Goal: Entertainment & Leisure: Consume media (video, audio)

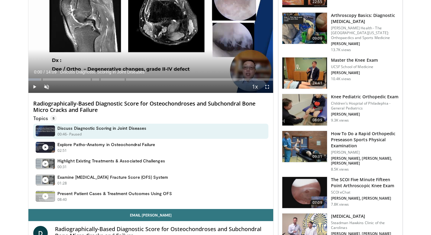
scroll to position [93, 0]
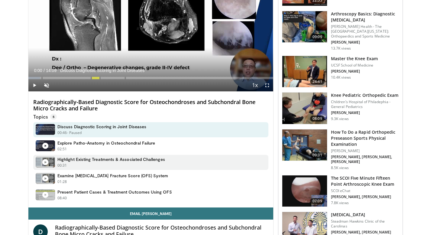
click at [120, 165] on div "00:31 - Now playing - Paused" at bounding box center [111, 165] width 108 height 5
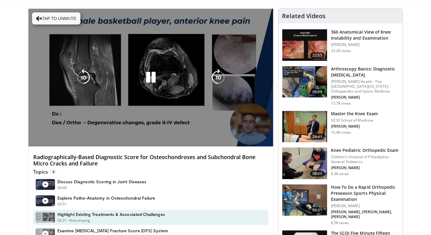
scroll to position [24, 0]
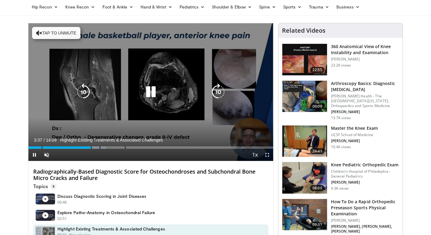
click at [149, 90] on icon "Video Player" at bounding box center [150, 91] width 17 height 17
click at [35, 154] on span "Video Player" at bounding box center [34, 155] width 12 height 12
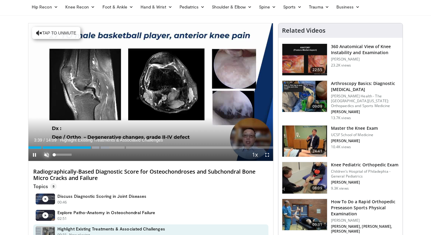
click at [47, 155] on span "Video Player" at bounding box center [46, 155] width 12 height 12
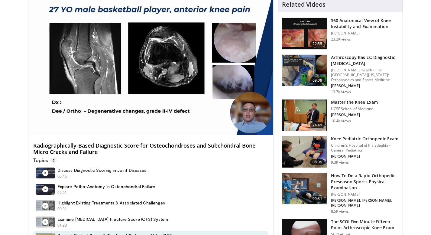
scroll to position [0, 0]
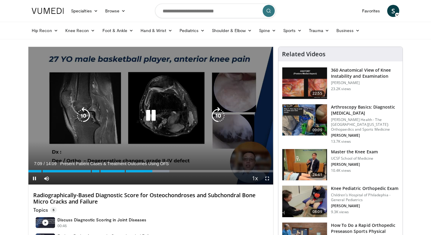
click at [150, 110] on icon "Video Player" at bounding box center [150, 115] width 17 height 17
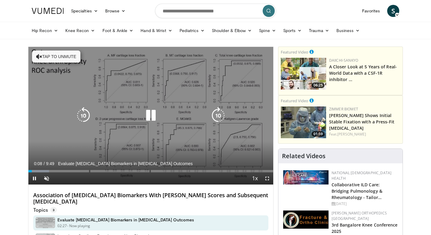
click at [151, 118] on icon "Video Player" at bounding box center [150, 115] width 17 height 17
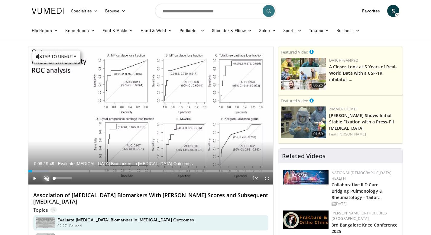
click at [45, 177] on span "Video Player" at bounding box center [46, 178] width 12 height 12
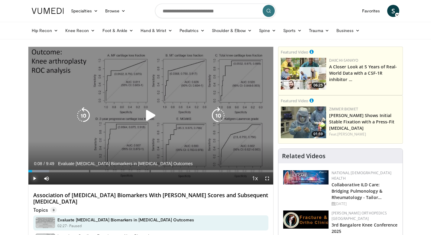
click at [36, 178] on span "Video Player" at bounding box center [34, 178] width 12 height 12
click at [216, 115] on icon "Video Player" at bounding box center [218, 115] width 17 height 17
click at [216, 113] on icon "Video Player" at bounding box center [218, 115] width 17 height 17
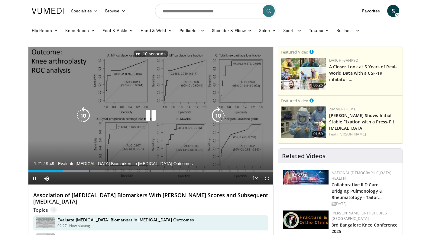
click at [216, 113] on icon "Video Player" at bounding box center [218, 115] width 17 height 17
click at [219, 115] on icon "Video Player" at bounding box center [218, 115] width 17 height 17
click at [214, 118] on icon "Video Player" at bounding box center [218, 115] width 17 height 17
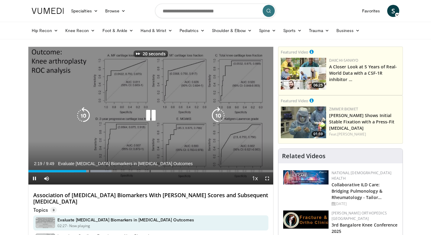
click at [214, 118] on icon "Video Player" at bounding box center [218, 115] width 17 height 17
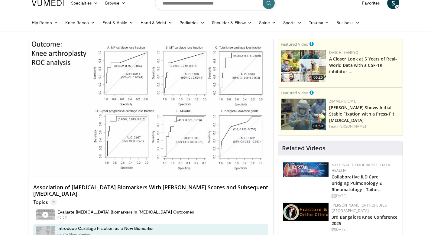
scroll to position [5, 0]
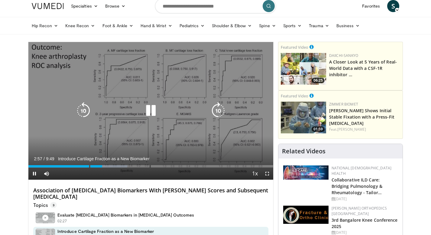
click at [151, 110] on icon "Video Player" at bounding box center [150, 110] width 17 height 17
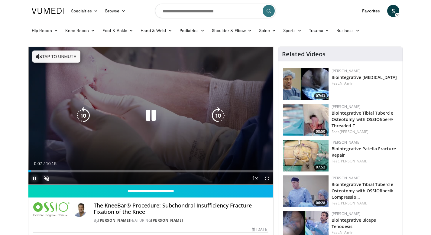
click at [34, 179] on span "Video Player" at bounding box center [34, 178] width 12 height 12
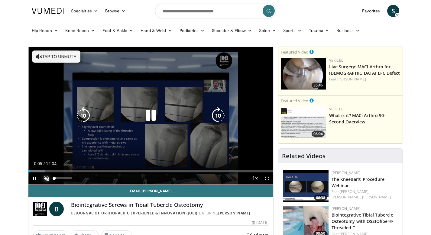
click at [46, 180] on span "Video Player" at bounding box center [46, 178] width 12 height 12
click at [214, 113] on icon "Video Player" at bounding box center [218, 115] width 17 height 17
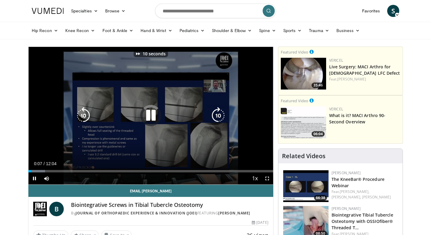
click at [214, 113] on icon "Video Player" at bounding box center [218, 115] width 17 height 17
click at [220, 115] on icon "Video Player" at bounding box center [218, 115] width 17 height 17
click at [220, 114] on icon "Video Player" at bounding box center [218, 115] width 17 height 17
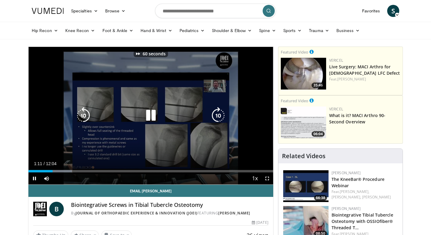
click at [220, 114] on icon "Video Player" at bounding box center [218, 115] width 17 height 17
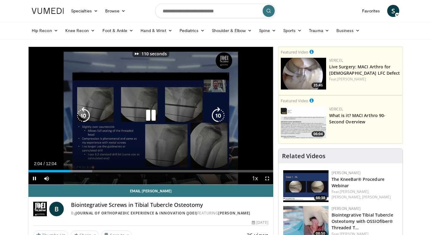
click at [220, 114] on icon "Video Player" at bounding box center [218, 115] width 17 height 17
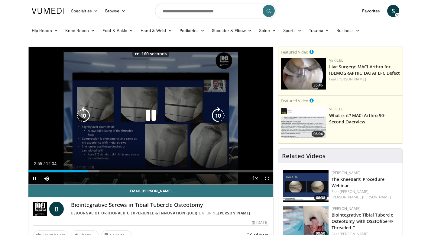
click at [220, 114] on icon "Video Player" at bounding box center [218, 115] width 17 height 17
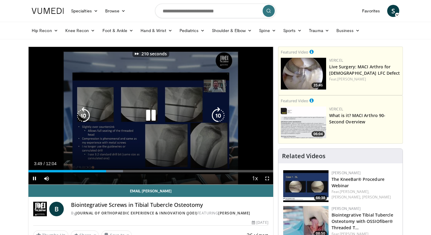
click at [220, 114] on icon "Video Player" at bounding box center [218, 115] width 17 height 17
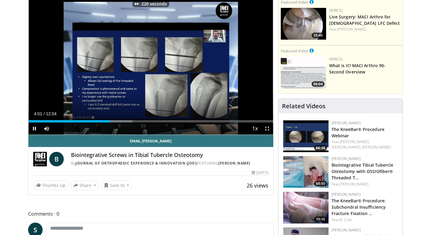
scroll to position [50, 0]
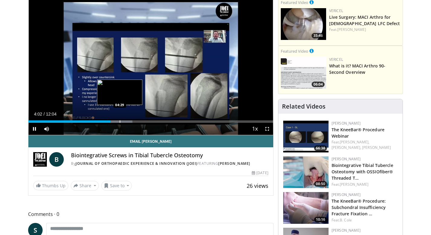
click at [120, 119] on div "Loaded : 42.46% 04:02 04:29" at bounding box center [150, 120] width 245 height 6
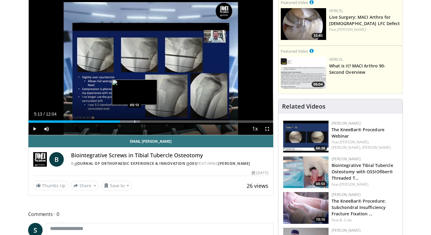
click at [134, 119] on div "Loaded : 45.62% 05:13 05:13" at bounding box center [150, 120] width 245 height 6
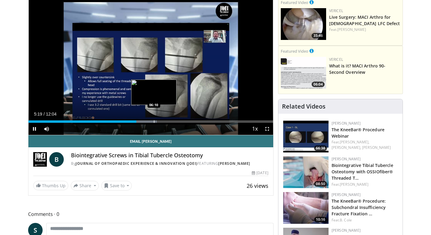
click at [154, 122] on div "Progress Bar" at bounding box center [154, 121] width 1 height 2
click at [165, 121] on div "Progress Bar" at bounding box center [165, 121] width 1 height 2
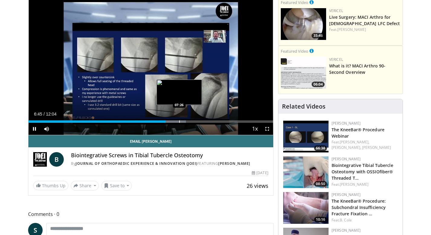
click at [179, 121] on div "Progress Bar" at bounding box center [179, 121] width 1 height 2
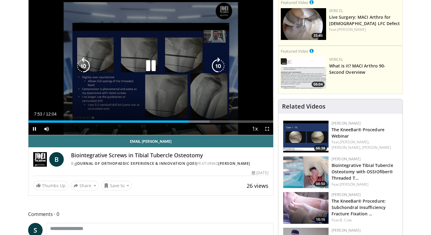
click at [150, 64] on icon "Video Player" at bounding box center [150, 65] width 17 height 17
click at [150, 63] on icon "Video Player" at bounding box center [150, 65] width 17 height 17
click at [153, 64] on icon "Video Player" at bounding box center [150, 65] width 17 height 17
click at [262, 81] on div "220 seconds Tap to unmute" at bounding box center [150, 65] width 245 height 137
click at [149, 67] on icon "Video Player" at bounding box center [150, 65] width 17 height 17
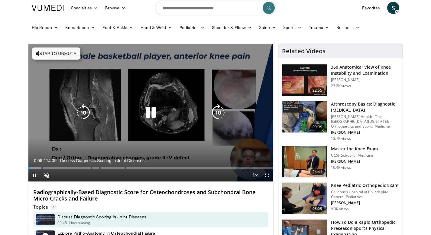
scroll to position [2, 0]
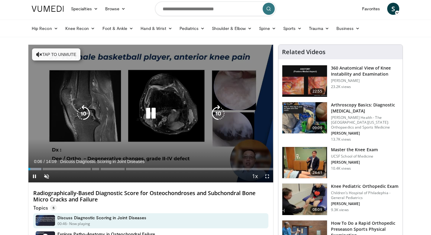
click at [151, 116] on icon "Video Player" at bounding box center [150, 113] width 17 height 17
click at [154, 111] on icon "Video Player" at bounding box center [150, 113] width 17 height 17
click at [45, 177] on span "Video Player" at bounding box center [46, 176] width 12 height 12
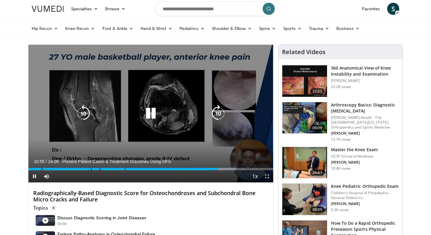
click at [218, 112] on icon "Video Player" at bounding box center [218, 113] width 17 height 17
click at [215, 111] on icon "Video Player" at bounding box center [218, 113] width 17 height 17
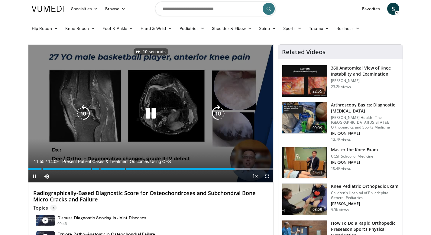
click at [215, 111] on icon "Video Player" at bounding box center [218, 113] width 17 height 17
click at [81, 112] on icon "Video Player" at bounding box center [83, 113] width 17 height 17
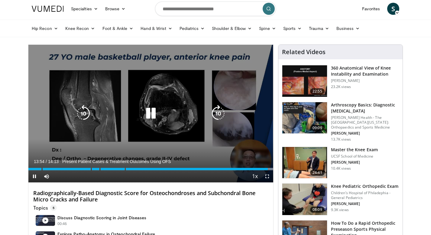
click at [152, 113] on icon "Video Player" at bounding box center [150, 113] width 17 height 17
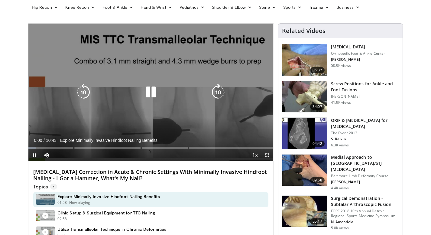
scroll to position [29, 0]
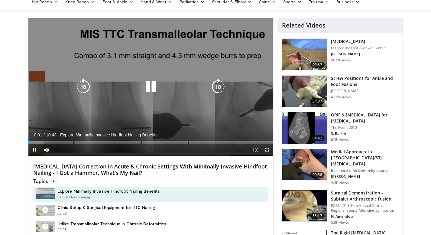
click at [152, 86] on icon "Video Player" at bounding box center [150, 86] width 17 height 17
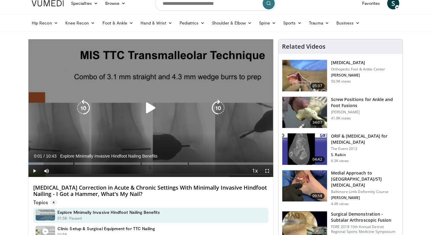
scroll to position [8, 0]
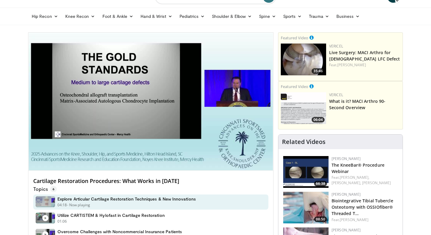
scroll to position [14, 0]
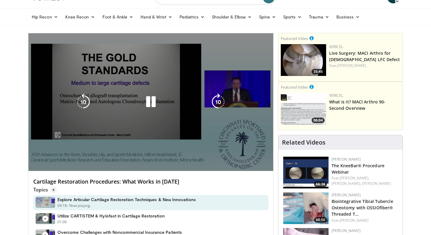
click at [122, 157] on div "10 seconds Tap to unmute" at bounding box center [150, 101] width 245 height 137
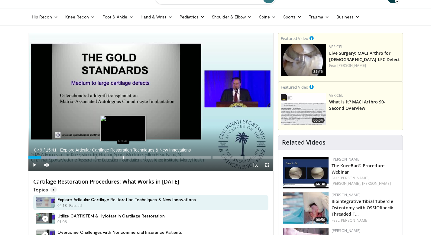
click at [123, 157] on div "Progress Bar" at bounding box center [123, 157] width 1 height 2
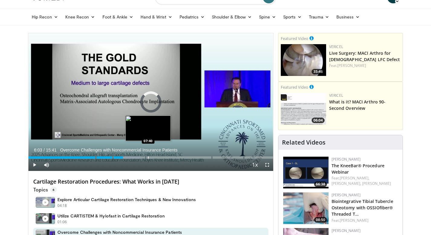
click at [148, 158] on div "Progress Bar" at bounding box center [148, 157] width 1 height 2
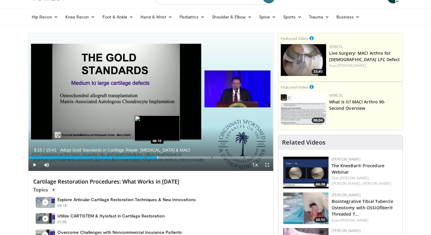
click at [157, 157] on div "Progress Bar" at bounding box center [157, 157] width 1 height 2
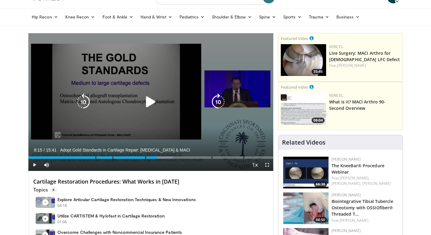
click at [148, 101] on icon "Video Player" at bounding box center [150, 101] width 17 height 17
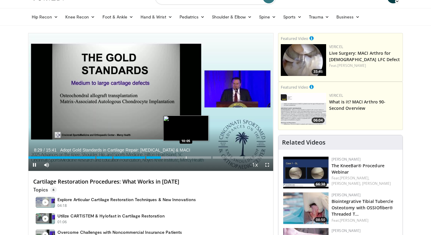
click at [186, 156] on div "Progress Bar" at bounding box center [186, 157] width 1 height 2
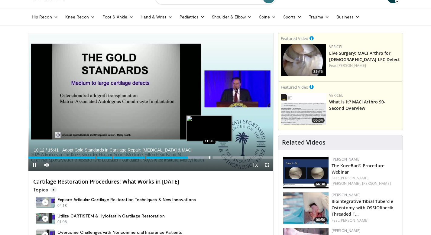
click at [209, 158] on div "Progress Bar" at bounding box center [209, 157] width 1 height 2
click at [216, 158] on div "Progress Bar" at bounding box center [216, 157] width 1 height 2
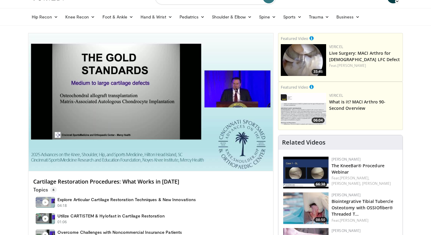
click at [224, 158] on div "10 seconds Tap to unmute" at bounding box center [150, 101] width 245 height 137
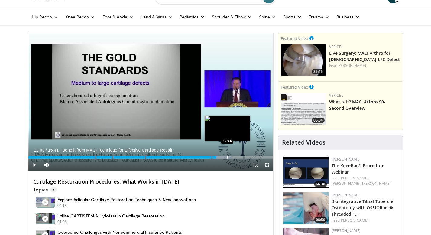
click at [227, 155] on div "Loaded : 83.23% 12:03 12:44" at bounding box center [150, 156] width 245 height 6
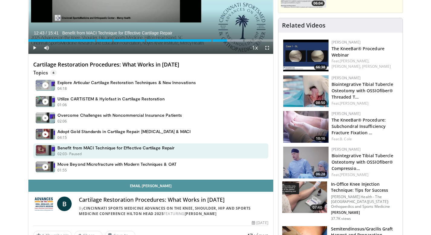
scroll to position [131, 0]
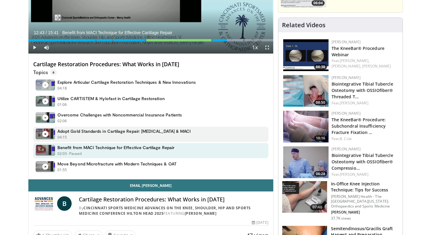
click at [136, 135] on div "04:15 - Now playing - Paused" at bounding box center [123, 136] width 133 height 5
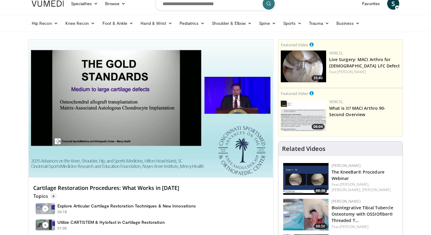
scroll to position [3, 0]
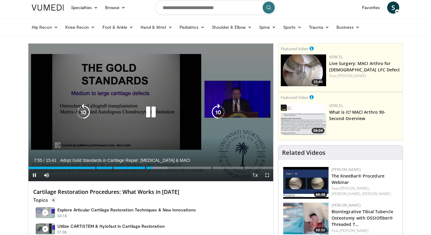
click at [217, 110] on icon "Video Player" at bounding box center [218, 112] width 17 height 17
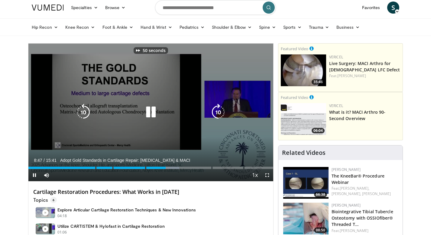
click at [217, 110] on icon "Video Player" at bounding box center [218, 112] width 17 height 17
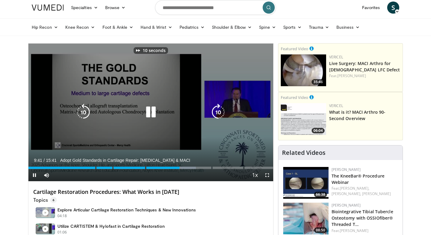
click at [217, 110] on icon "Video Player" at bounding box center [218, 112] width 17 height 17
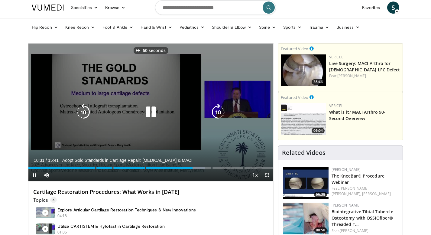
click at [217, 110] on icon "Video Player" at bounding box center [218, 112] width 17 height 17
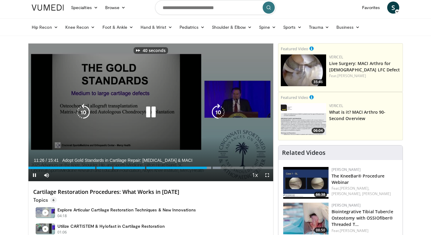
click at [217, 110] on icon "Video Player" at bounding box center [218, 112] width 17 height 17
click at [85, 116] on icon "Video Player" at bounding box center [83, 112] width 17 height 17
click at [85, 115] on icon "Video Player" at bounding box center [83, 112] width 17 height 17
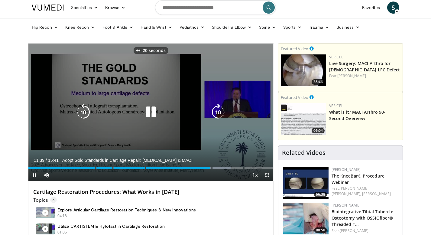
click at [82, 114] on icon "Video Player" at bounding box center [83, 112] width 17 height 17
click at [214, 111] on icon "Video Player" at bounding box center [218, 112] width 17 height 17
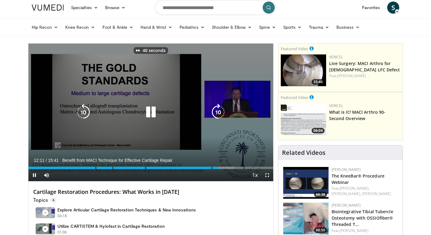
click at [214, 111] on icon "Video Player" at bounding box center [218, 112] width 17 height 17
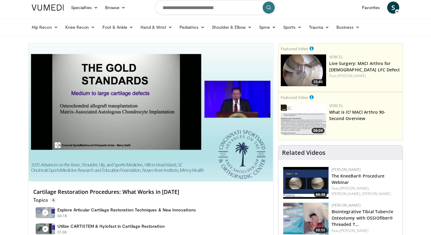
click at [214, 111] on div "90 seconds Tap to unmute" at bounding box center [150, 111] width 245 height 137
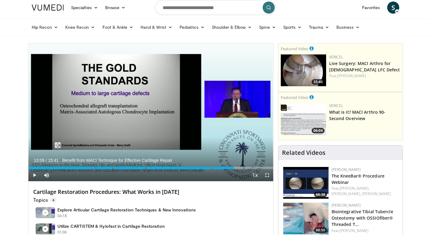
click at [92, 191] on h4 "Cartilage Restoration Procedures: What Works in 2025" at bounding box center [150, 191] width 235 height 7
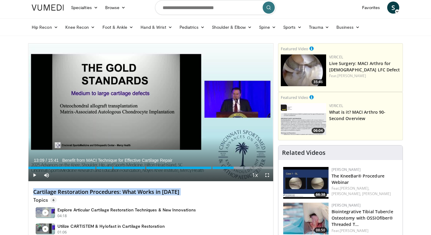
click at [92, 191] on h4 "Cartilage Restoration Procedures: What Works in 2025" at bounding box center [150, 191] width 235 height 7
copy div "Cartilage Restoration Procedures: What Works in 2025"
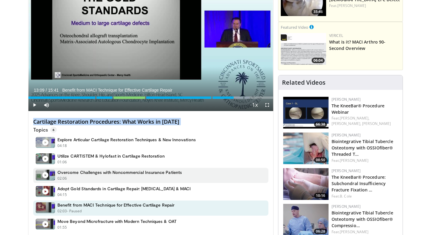
scroll to position [74, 0]
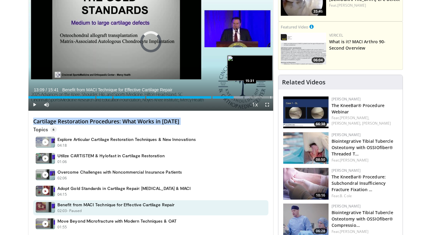
click at [270, 96] on div "Progress Bar" at bounding box center [270, 97] width 1 height 2
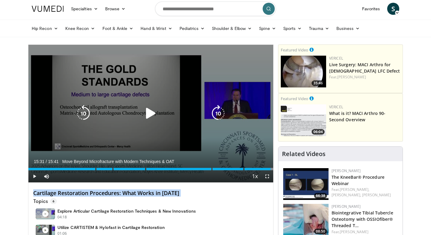
scroll to position [0, 0]
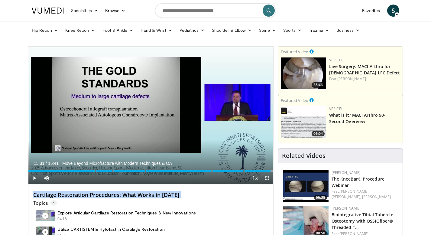
click at [256, 170] on div "Progress Bar" at bounding box center [256, 170] width 1 height 2
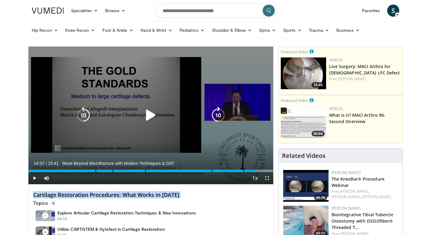
click at [150, 117] on icon "Video Player" at bounding box center [150, 115] width 17 height 17
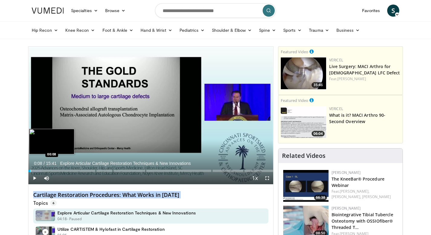
click at [30, 169] on div "Loaded : 5.26% 00:08 00:08" at bounding box center [150, 169] width 245 height 6
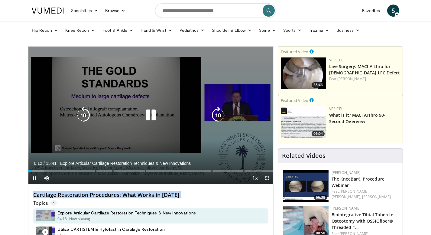
click at [150, 111] on icon "Video Player" at bounding box center [150, 115] width 17 height 17
click at [149, 115] on icon "Video Player" at bounding box center [150, 115] width 17 height 17
click at [151, 118] on icon "Video Player" at bounding box center [150, 115] width 17 height 17
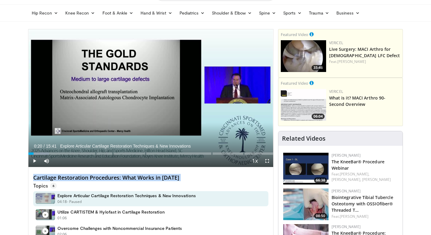
scroll to position [0, 0]
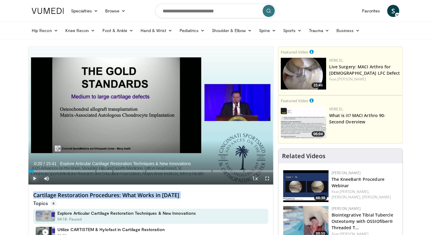
click at [34, 179] on span "Video Player" at bounding box center [34, 178] width 12 height 12
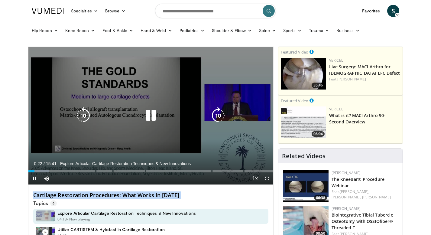
click at [147, 115] on icon "Video Player" at bounding box center [150, 115] width 17 height 17
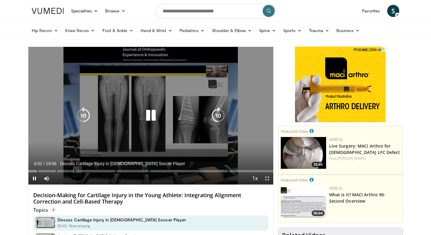
click at [149, 115] on icon "Video Player" at bounding box center [150, 115] width 17 height 17
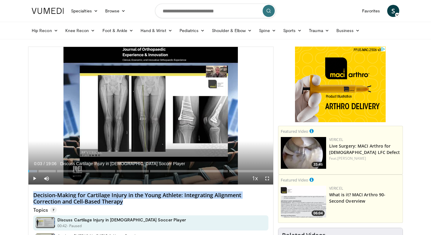
drag, startPoint x: 108, startPoint y: 201, endPoint x: 30, endPoint y: 194, distance: 78.2
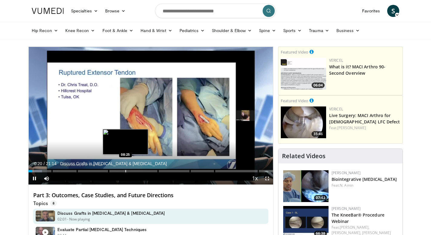
click at [125, 171] on div "Progress Bar" at bounding box center [125, 171] width 1 height 2
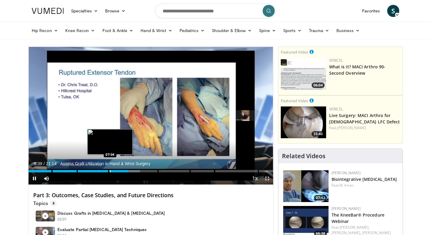
click at [110, 171] on div "08:39" at bounding box center [78, 171] width 100 height 2
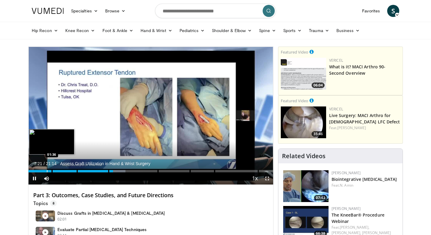
click at [47, 172] on div "Progress Bar" at bounding box center [47, 171] width 1 height 2
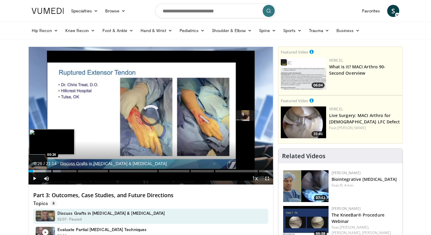
click at [34, 172] on div "Progress Bar" at bounding box center [34, 171] width 1 height 2
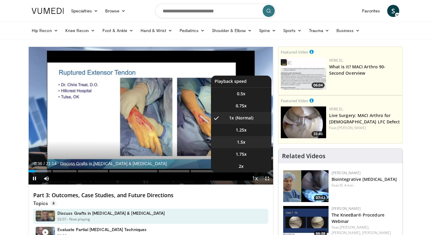
click at [248, 140] on li "1.5x" at bounding box center [241, 142] width 60 height 12
click at [248, 131] on li "1.25x" at bounding box center [241, 130] width 60 height 12
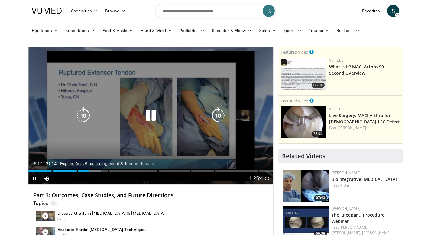
click at [154, 116] on icon "Video Player" at bounding box center [150, 115] width 17 height 17
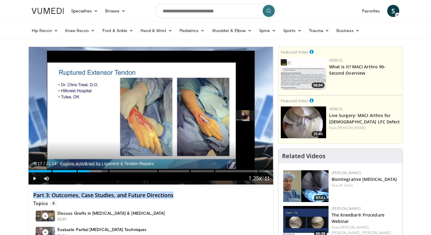
drag, startPoint x: 53, startPoint y: 195, endPoint x: 175, endPoint y: 196, distance: 121.1
click at [175, 196] on h4 "Part 3: Outcomes, Case Studies, and Future Directions" at bounding box center [150, 195] width 235 height 7
copy h4 "Part 3: Outcomes, Case Studies, and Future Directions"
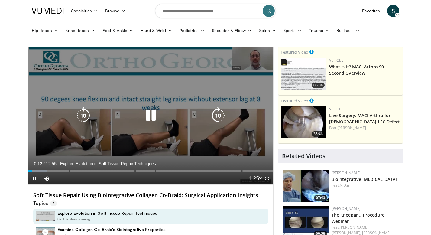
click at [151, 114] on icon "Video Player" at bounding box center [150, 115] width 17 height 17
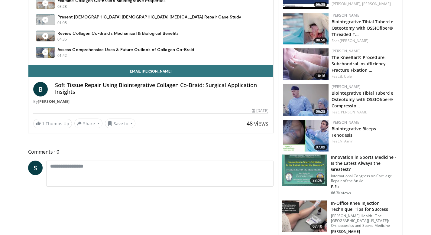
scroll to position [229, 0]
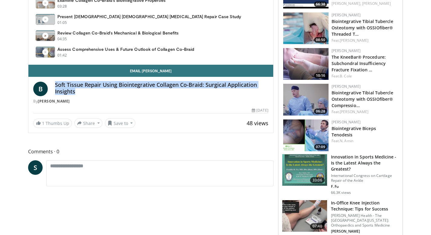
drag, startPoint x: 76, startPoint y: 93, endPoint x: 55, endPoint y: 86, distance: 22.4
click at [55, 86] on h4 "Soft Tissue Repair Using Biointegrative Collagen Co-Braid: Surgical Application…" at bounding box center [161, 88] width 213 height 13
copy h4 "Soft Tissue Repair Using Biointegrative Collagen Co-Braid: Surgical Application…"
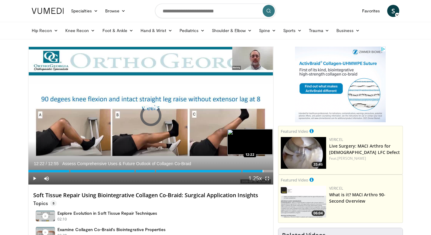
click at [262, 170] on div "Progress Bar" at bounding box center [262, 171] width 1 height 2
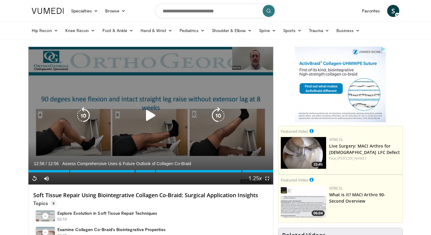
click at [153, 120] on icon "Video Player" at bounding box center [150, 115] width 17 height 17
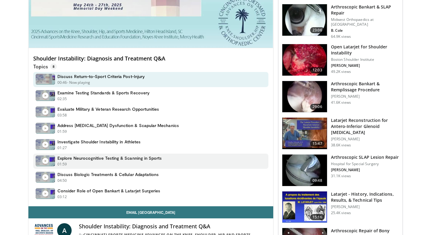
scroll to position [140, 0]
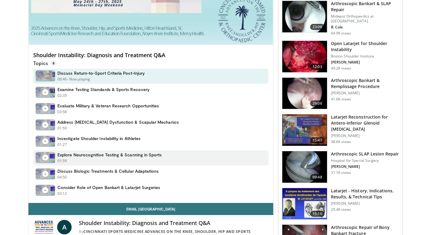
click at [112, 158] on div "Explore Neurocognitive Testing & Scanning in Sports 01:59 - Now playing - Paused" at bounding box center [109, 157] width 105 height 11
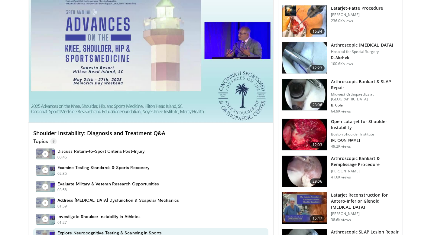
scroll to position [0, 0]
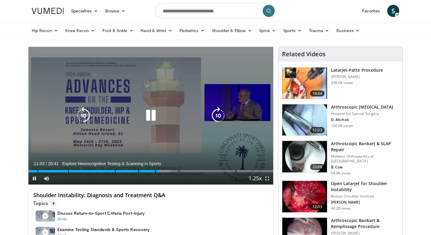
click at [220, 117] on icon "Video Player" at bounding box center [218, 115] width 17 height 17
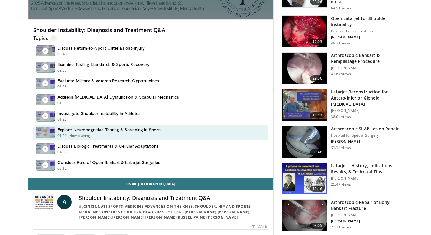
scroll to position [182, 0]
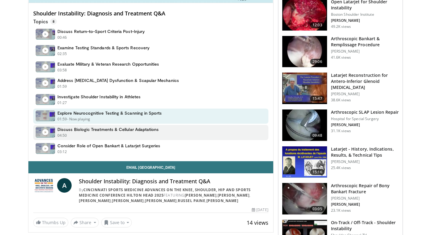
click at [134, 135] on div "04:50 - Now playing - Paused" at bounding box center [107, 135] width 101 height 5
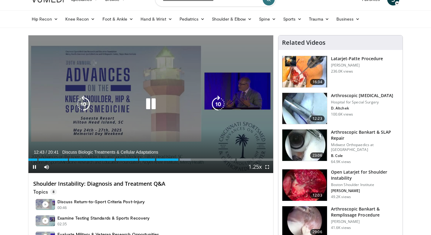
scroll to position [10, 0]
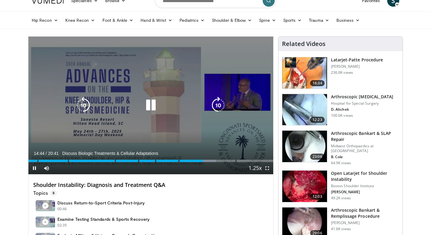
click at [149, 102] on icon "Video Player" at bounding box center [150, 105] width 17 height 17
